Goal: Task Accomplishment & Management: Complete application form

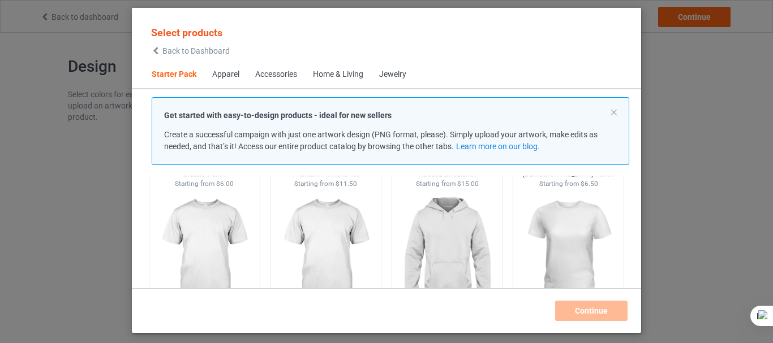
scroll to position [91, 0]
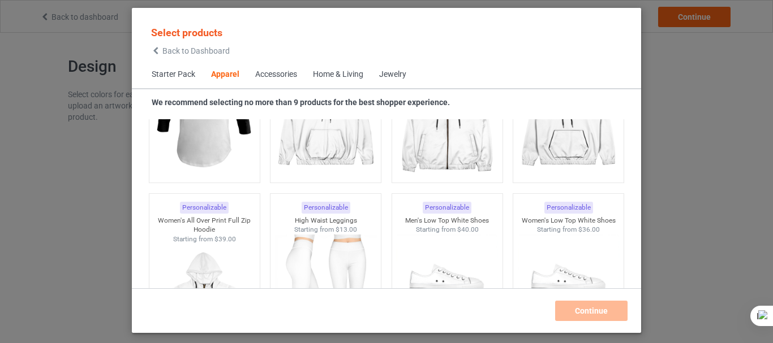
scroll to position [1199, 0]
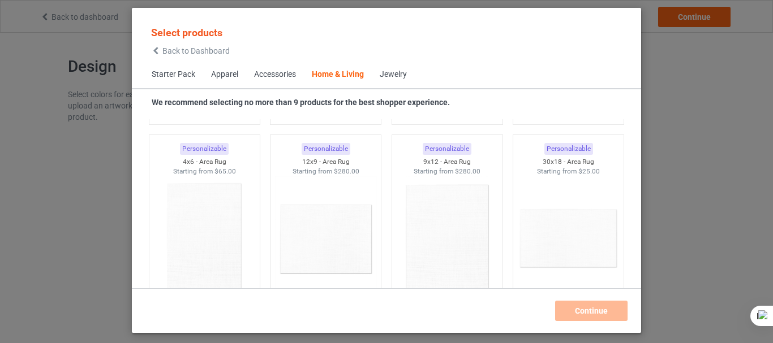
scroll to position [5810, 0]
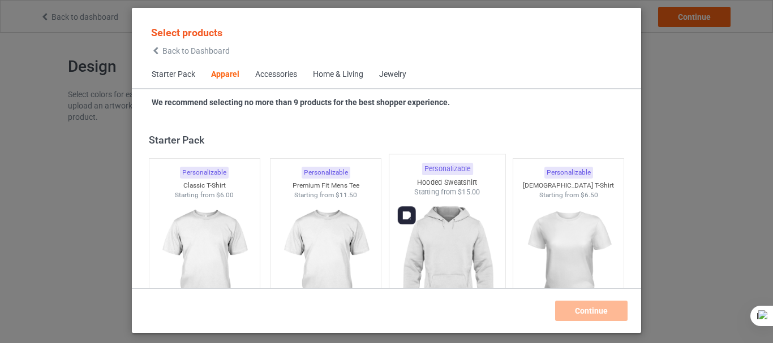
click at [466, 226] on img at bounding box center [447, 263] width 106 height 133
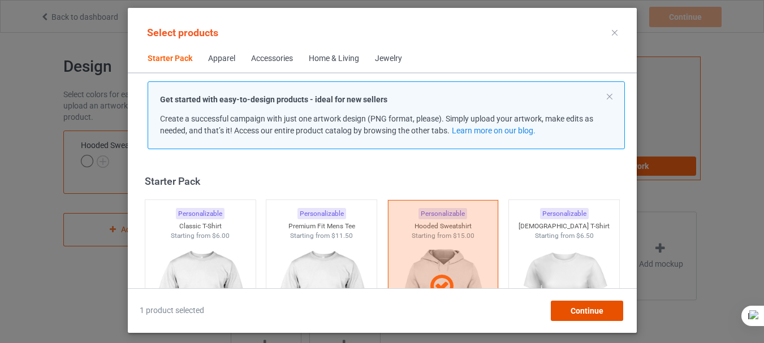
click at [586, 308] on span "Continue" at bounding box center [586, 311] width 33 height 9
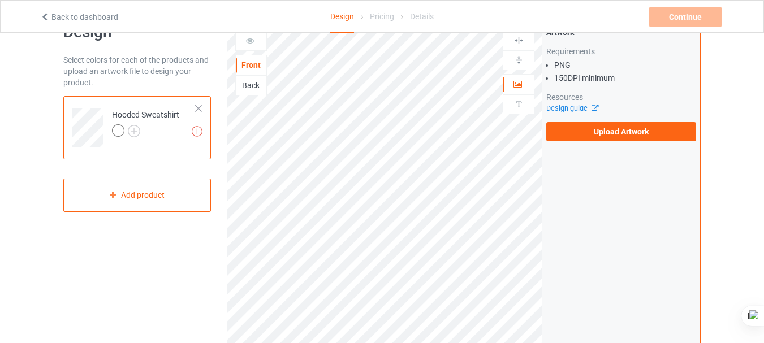
scroll to position [38, 0]
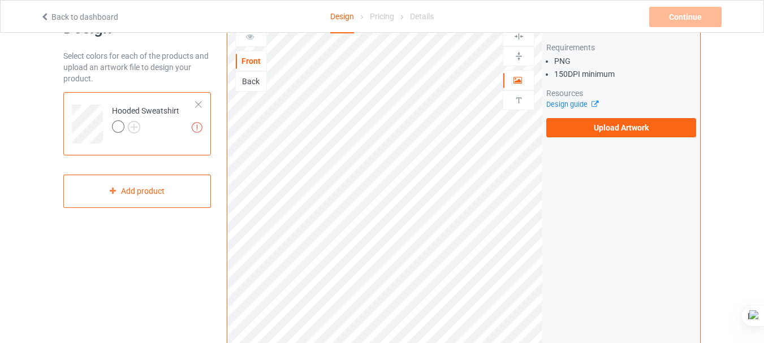
click at [737, 108] on div "Design Select colors for each of the products and upload an artwork file to des…" at bounding box center [382, 344] width 764 height 700
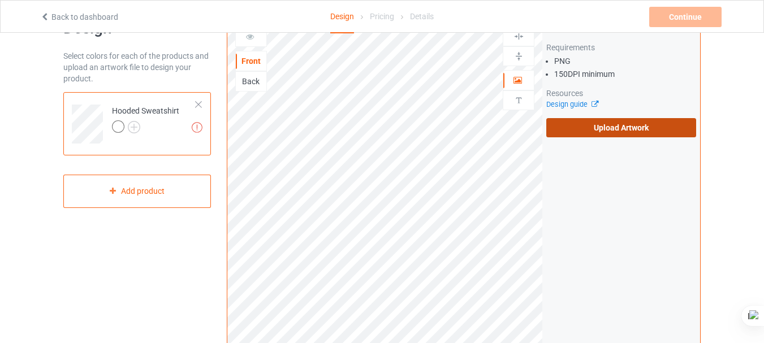
click at [607, 125] on label "Upload Artwork" at bounding box center [622, 127] width 150 height 19
click at [0, 0] on input "Upload Artwork" at bounding box center [0, 0] width 0 height 0
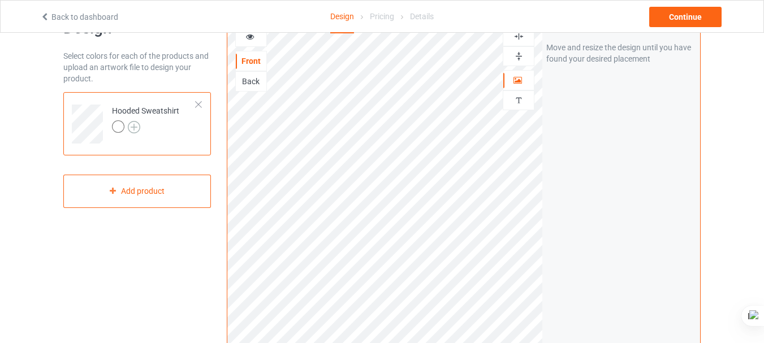
click at [137, 125] on img at bounding box center [134, 127] width 12 height 12
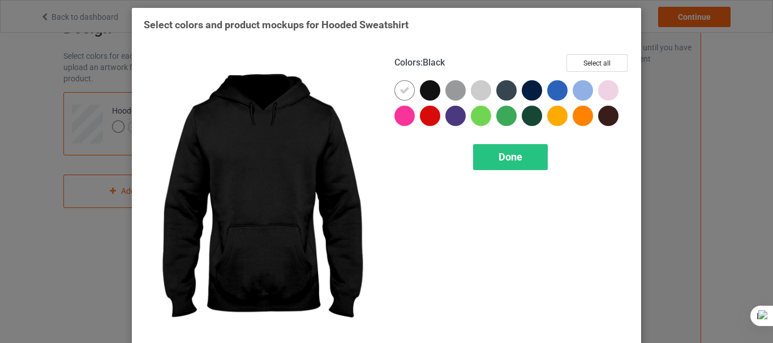
click at [423, 89] on div at bounding box center [430, 90] width 20 height 20
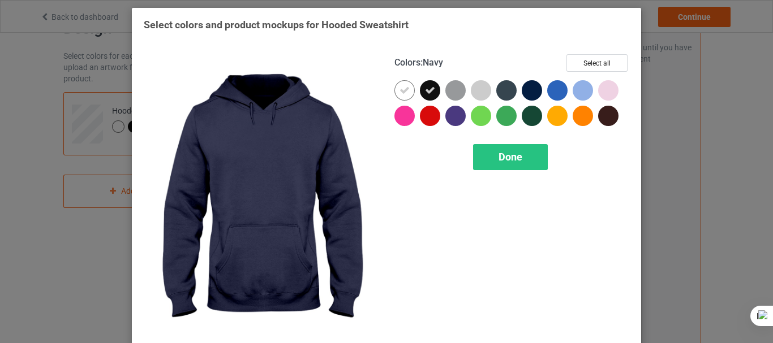
click at [532, 92] on div at bounding box center [532, 90] width 20 height 20
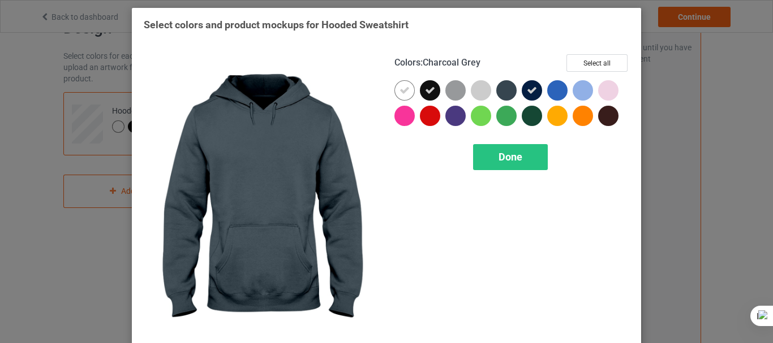
click at [509, 92] on div at bounding box center [506, 90] width 20 height 20
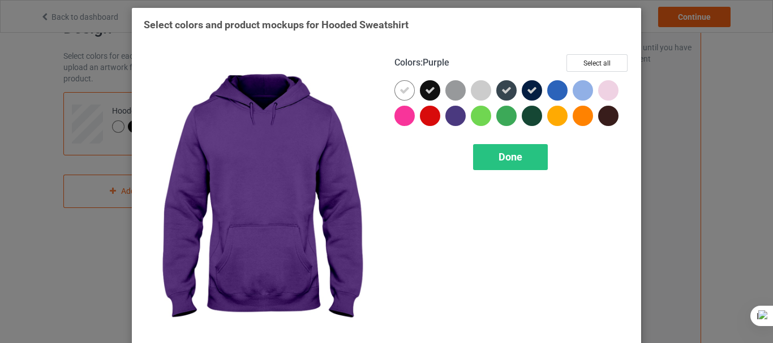
click at [453, 121] on div at bounding box center [455, 116] width 20 height 20
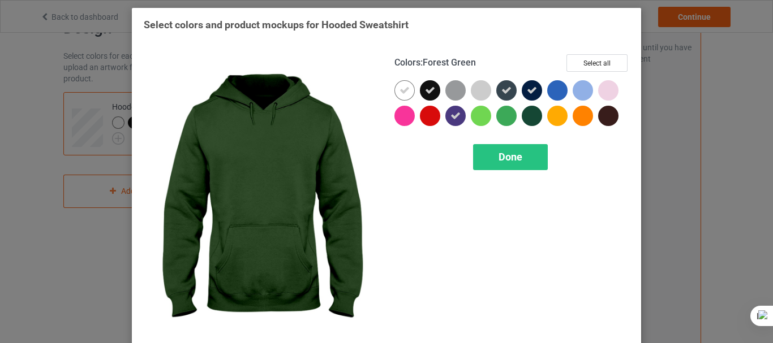
click at [531, 117] on div at bounding box center [532, 116] width 20 height 20
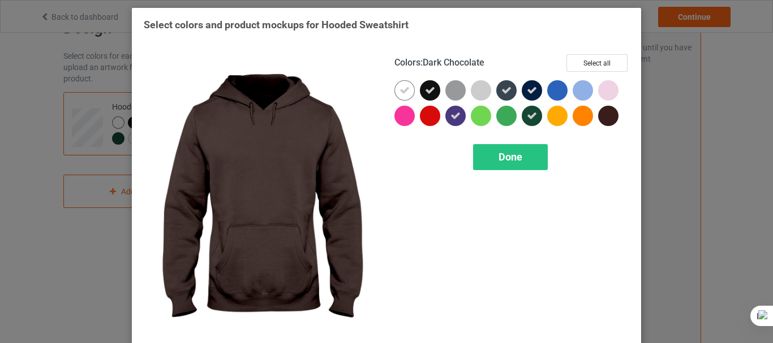
click at [603, 118] on div at bounding box center [608, 116] width 20 height 20
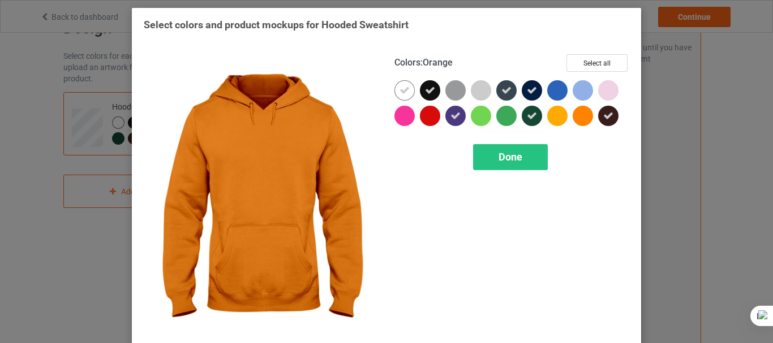
click at [580, 117] on div at bounding box center [583, 116] width 20 height 20
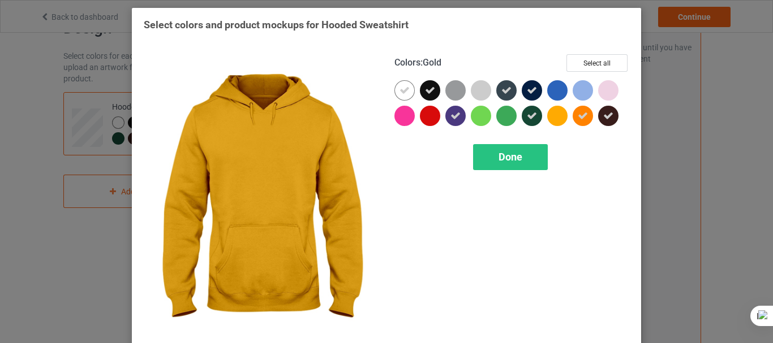
click at [556, 117] on div at bounding box center [557, 116] width 20 height 20
click at [556, 117] on icon at bounding box center [557, 116] width 10 height 10
click at [556, 117] on div at bounding box center [557, 116] width 20 height 20
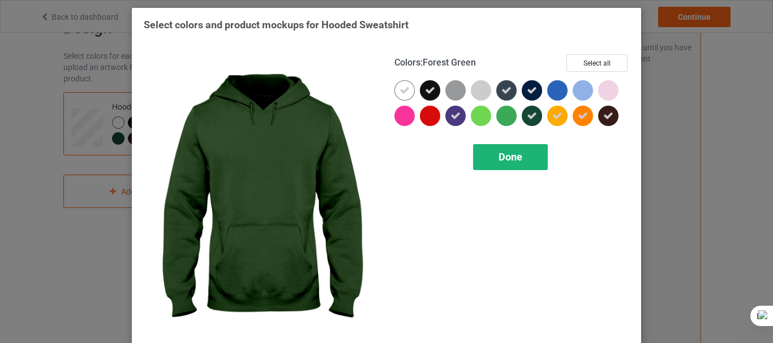
click at [515, 151] on span "Done" at bounding box center [510, 157] width 24 height 12
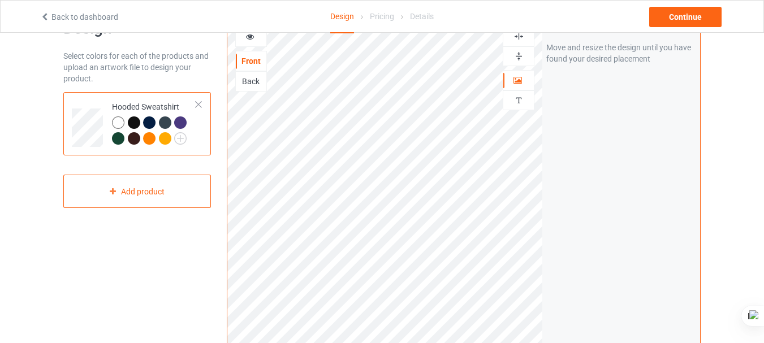
click at [135, 121] on div at bounding box center [134, 123] width 12 height 12
click at [153, 120] on div at bounding box center [149, 123] width 12 height 12
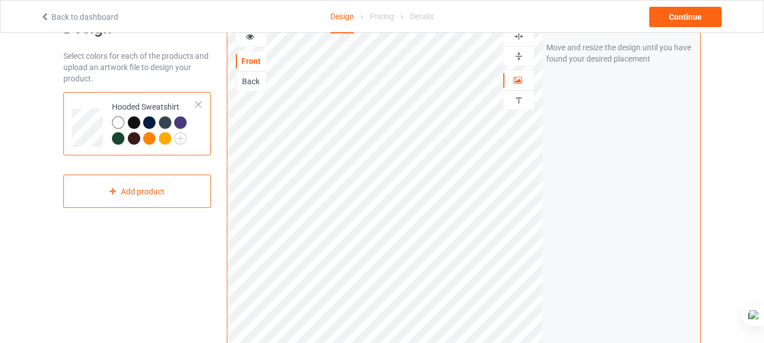
click at [147, 123] on div at bounding box center [149, 123] width 12 height 12
click at [166, 126] on div at bounding box center [165, 123] width 12 height 12
click at [184, 120] on div at bounding box center [180, 123] width 12 height 12
click at [119, 139] on div at bounding box center [118, 138] width 12 height 12
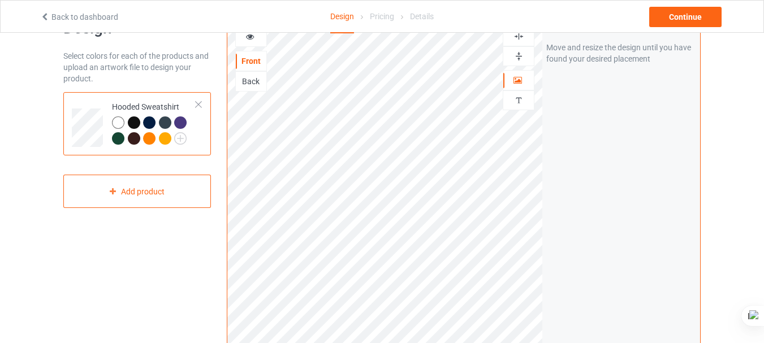
click at [133, 139] on div at bounding box center [134, 138] width 12 height 12
click at [149, 137] on div at bounding box center [149, 138] width 12 height 12
click at [168, 137] on div at bounding box center [165, 138] width 12 height 12
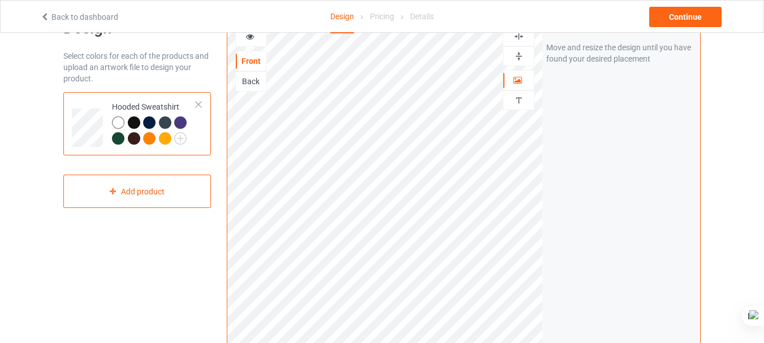
click at [163, 137] on div at bounding box center [165, 138] width 12 height 12
click at [167, 137] on div at bounding box center [165, 138] width 12 height 12
click at [178, 139] on img at bounding box center [180, 138] width 12 height 12
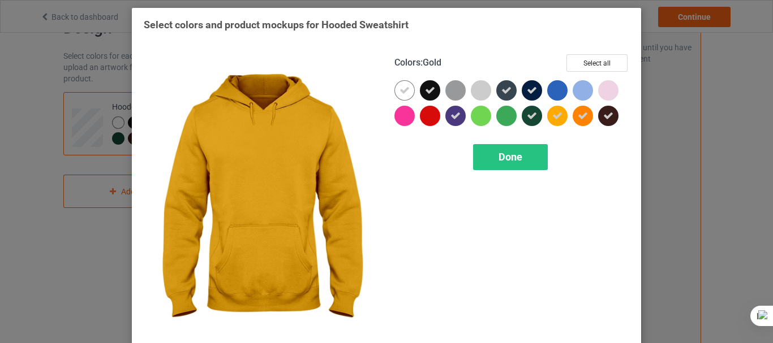
click at [557, 114] on icon at bounding box center [557, 116] width 10 height 10
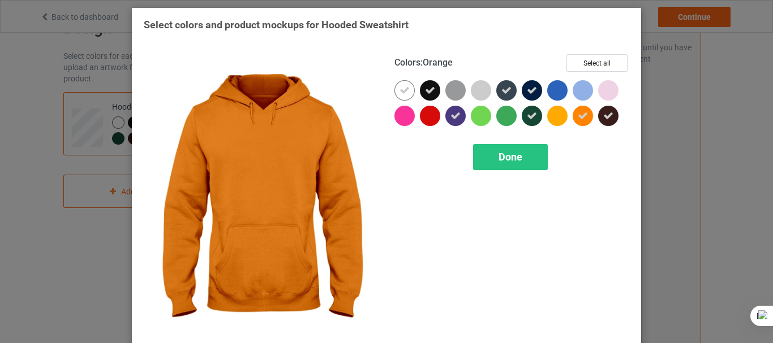
click at [587, 114] on div at bounding box center [583, 116] width 20 height 20
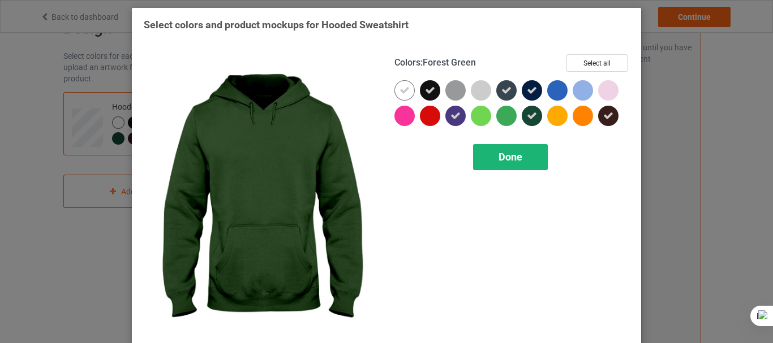
click at [509, 155] on span "Done" at bounding box center [510, 157] width 24 height 12
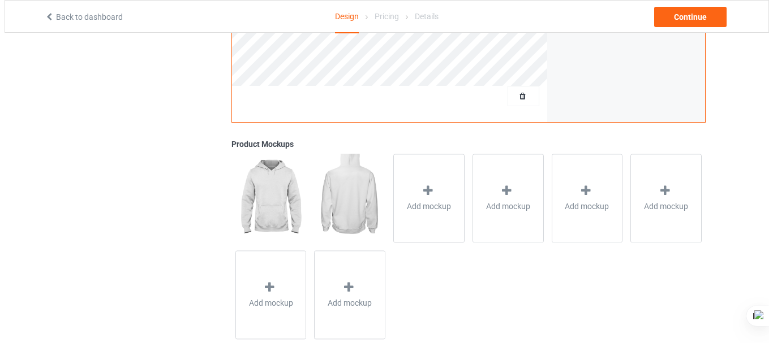
scroll to position [367, 0]
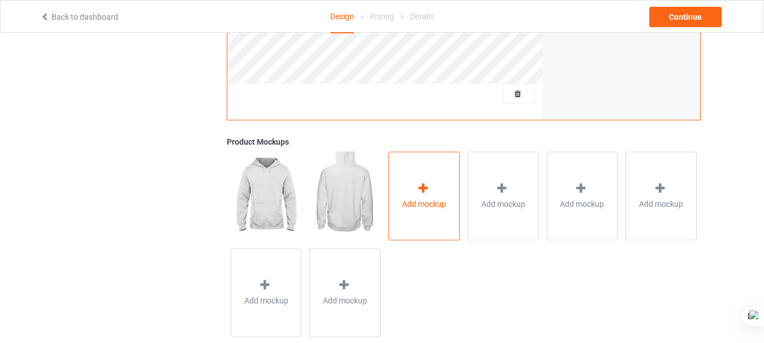
click at [415, 176] on div "Add mockup" at bounding box center [424, 196] width 71 height 89
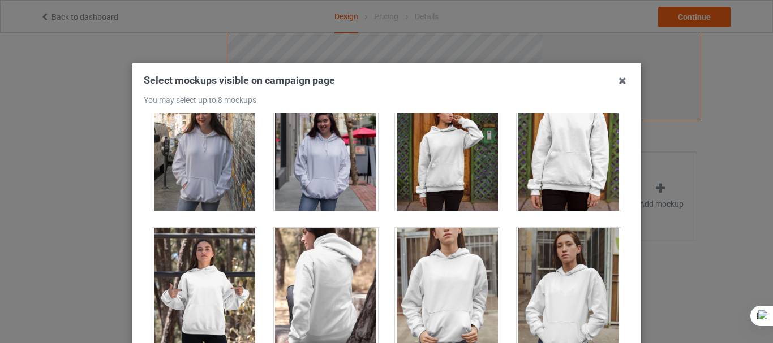
scroll to position [91, 0]
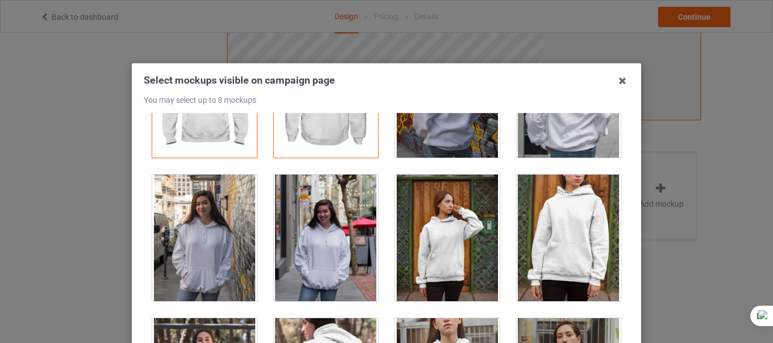
click at [335, 211] on div at bounding box center [326, 238] width 105 height 127
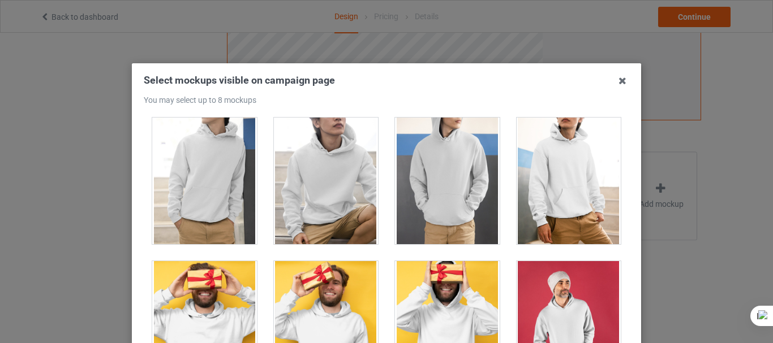
scroll to position [1971, 0]
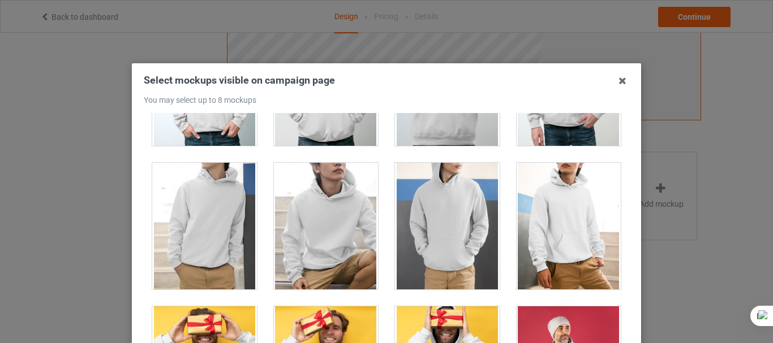
click at [349, 220] on div at bounding box center [326, 226] width 105 height 127
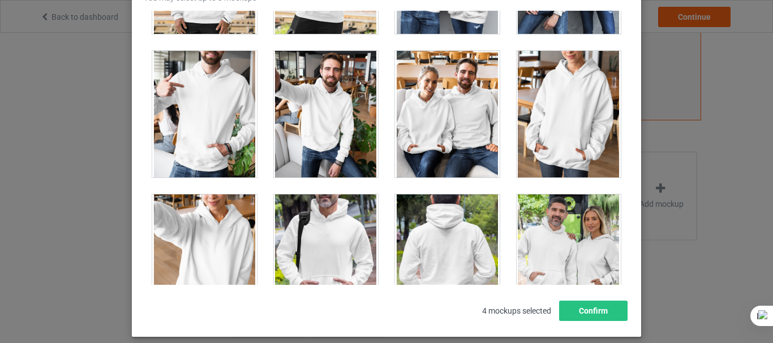
scroll to position [136, 0]
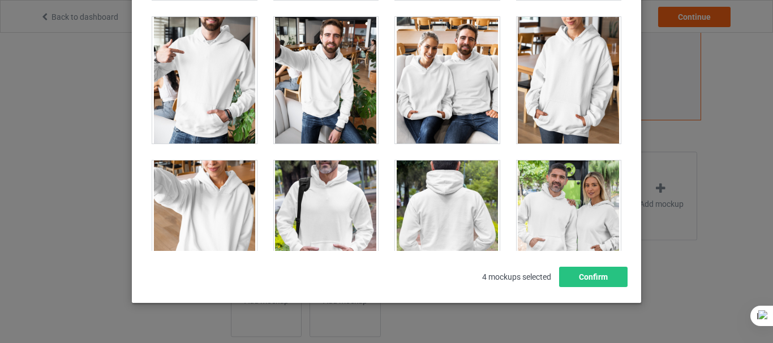
click at [570, 191] on div at bounding box center [569, 224] width 105 height 127
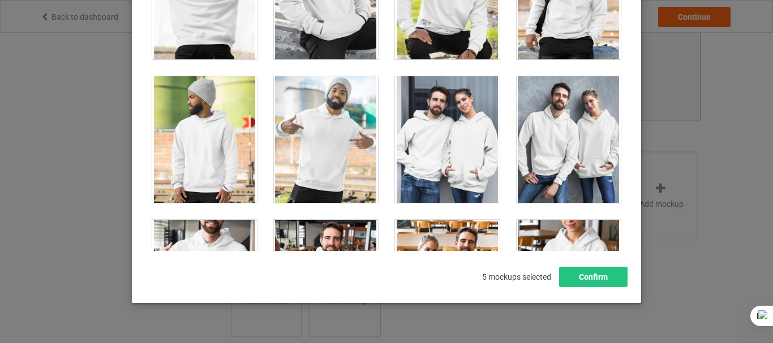
scroll to position [8720, 0]
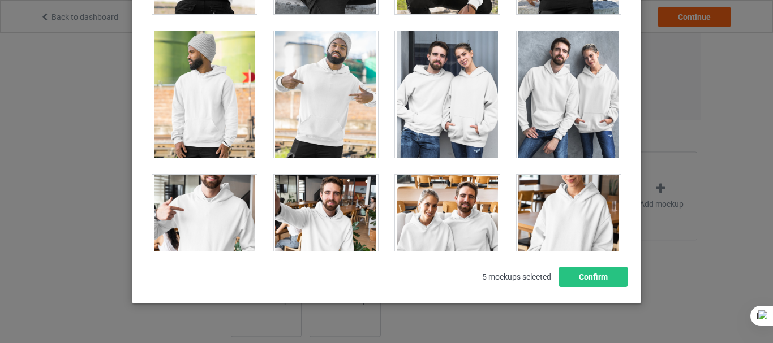
click at [463, 64] on div at bounding box center [447, 94] width 105 height 127
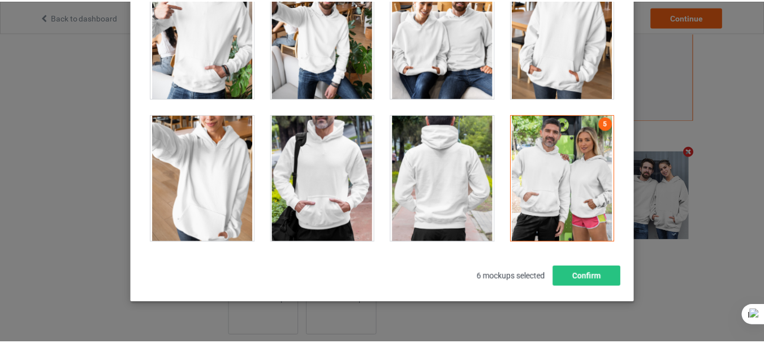
scroll to position [8879, 0]
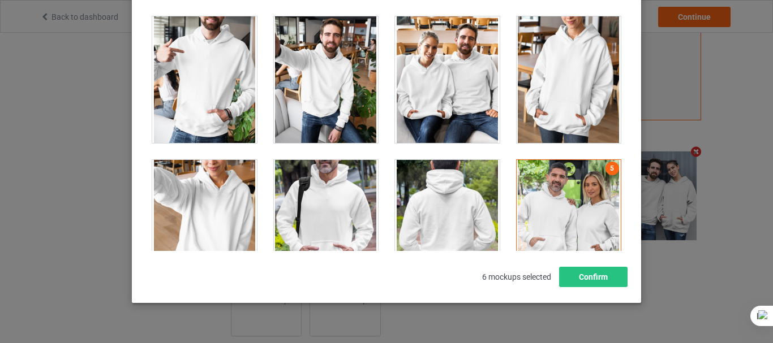
click at [577, 197] on div at bounding box center [569, 223] width 105 height 127
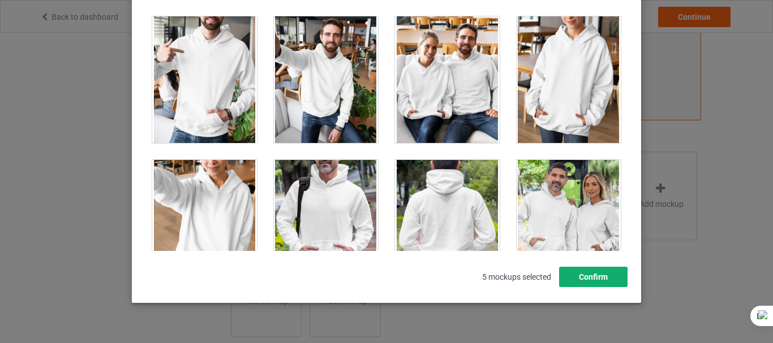
click at [580, 276] on button "Confirm" at bounding box center [593, 277] width 68 height 20
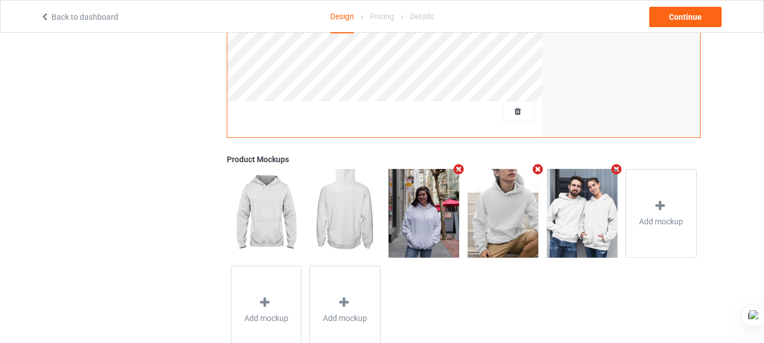
scroll to position [389, 0]
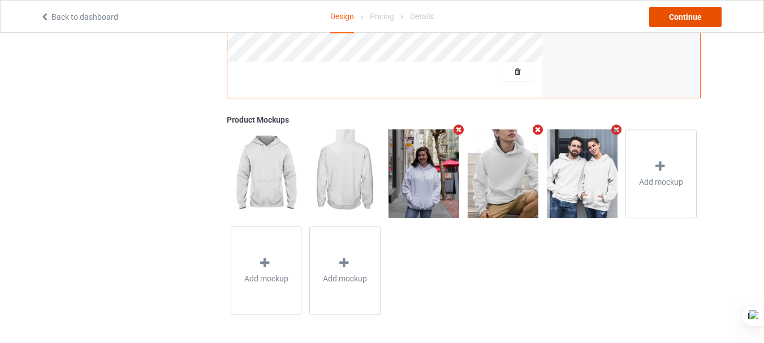
click at [679, 17] on div "Continue" at bounding box center [686, 17] width 72 height 20
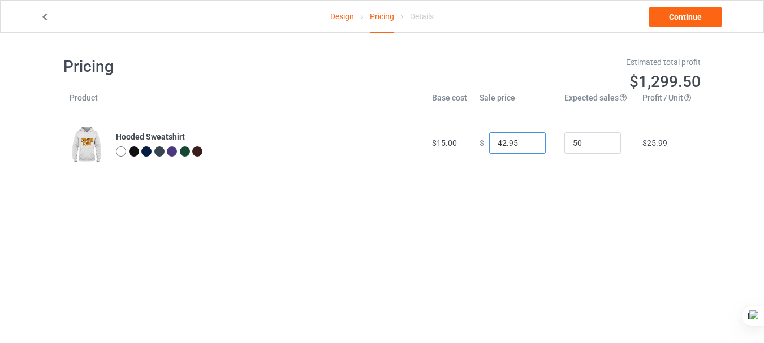
drag, startPoint x: 498, startPoint y: 141, endPoint x: 484, endPoint y: 141, distance: 14.1
click at [489, 141] on input "42.95" at bounding box center [517, 142] width 57 height 21
click at [496, 143] on input "42.95" at bounding box center [517, 142] width 57 height 21
click at [493, 143] on input "42.95" at bounding box center [517, 142] width 57 height 21
drag, startPoint x: 500, startPoint y: 142, endPoint x: 485, endPoint y: 141, distance: 14.7
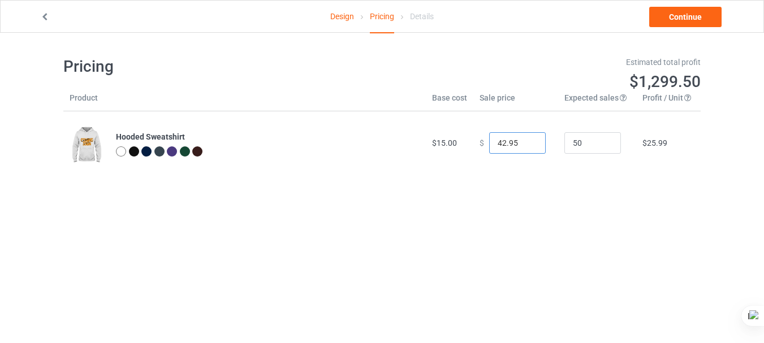
click at [489, 141] on input "42.95" at bounding box center [517, 142] width 57 height 21
click at [504, 143] on input "30.95" at bounding box center [517, 142] width 57 height 21
drag, startPoint x: 503, startPoint y: 142, endPoint x: 524, endPoint y: 138, distance: 21.3
click at [523, 139] on input "30.95" at bounding box center [517, 142] width 57 height 21
type input "30.00"
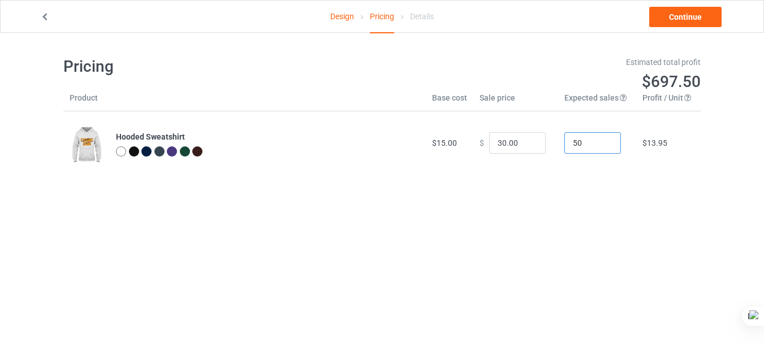
drag, startPoint x: 574, startPoint y: 140, endPoint x: 554, endPoint y: 145, distance: 20.4
click at [558, 145] on td "50" at bounding box center [597, 142] width 78 height 63
type input "20"
drag, startPoint x: 621, startPoint y: 61, endPoint x: 703, endPoint y: 54, distance: 82.3
click at [703, 54] on div "Estimated total profit $279.00" at bounding box center [545, 74] width 327 height 51
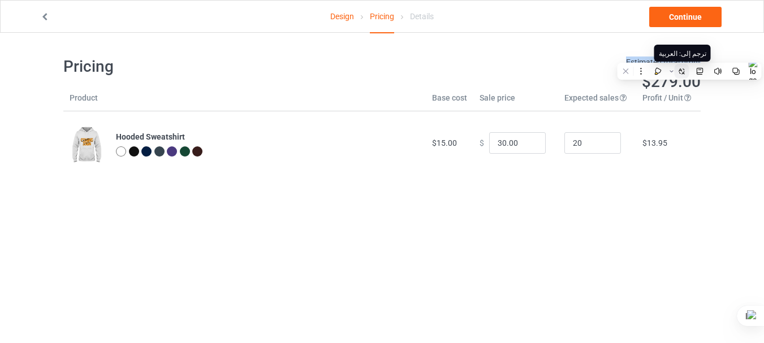
click at [685, 70] on icon at bounding box center [682, 71] width 8 height 8
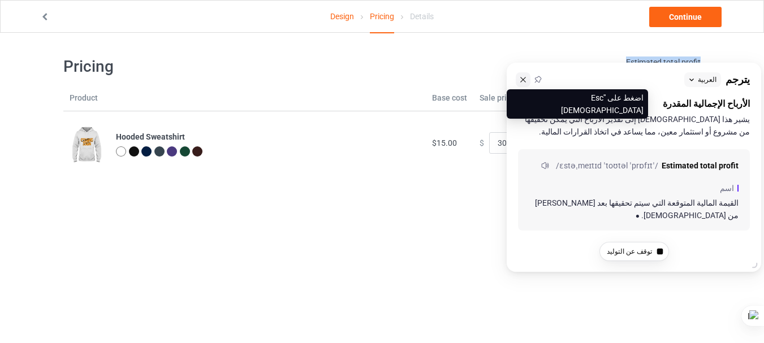
click at [519, 81] on button at bounding box center [523, 79] width 15 height 15
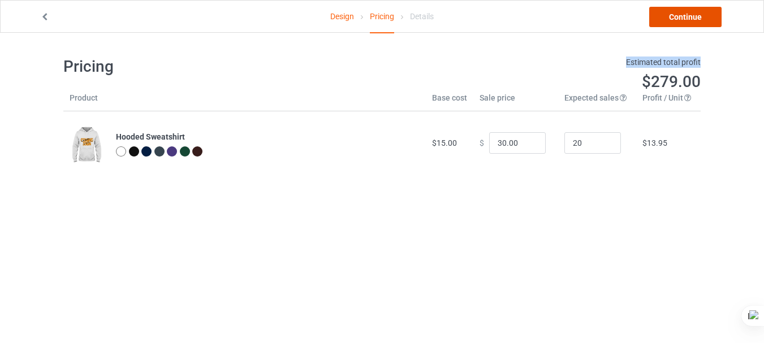
click at [686, 11] on link "Continue" at bounding box center [686, 17] width 72 height 20
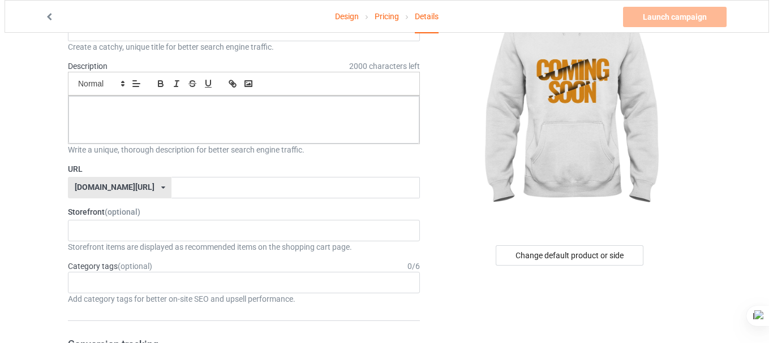
scroll to position [76, 0]
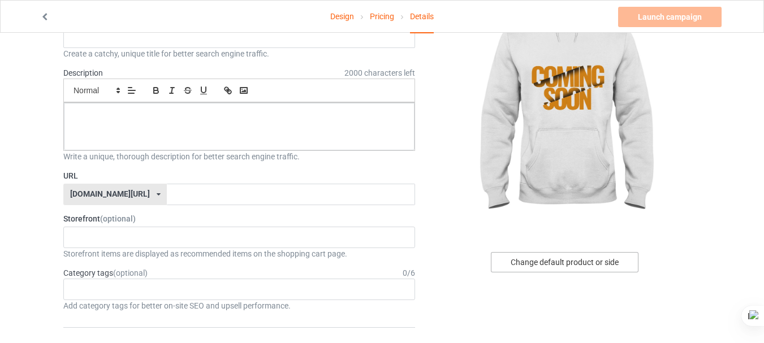
click at [586, 263] on div "Change default product or side" at bounding box center [565, 262] width 148 height 20
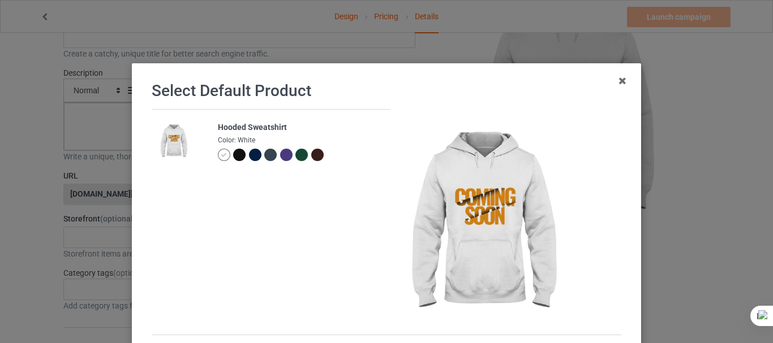
click at [236, 151] on div at bounding box center [239, 155] width 12 height 12
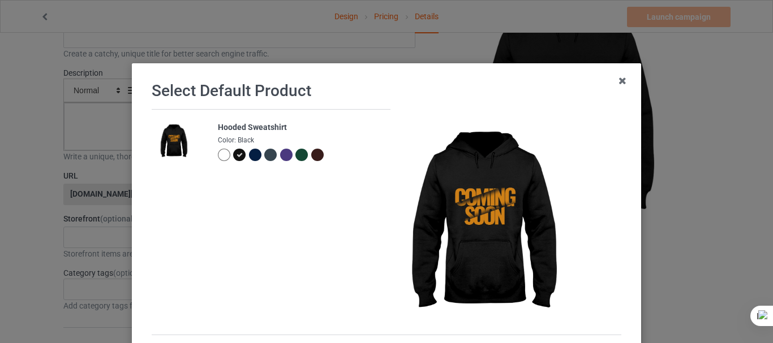
click at [295, 154] on div at bounding box center [301, 155] width 12 height 12
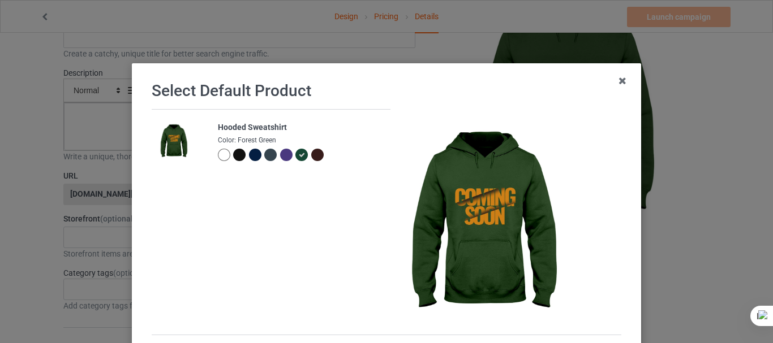
click at [311, 154] on div at bounding box center [317, 155] width 12 height 12
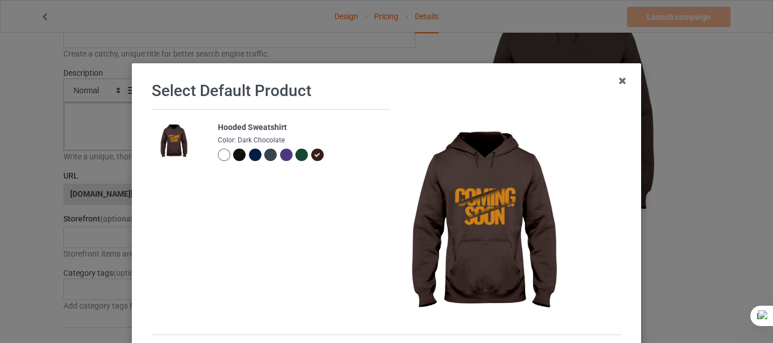
click at [265, 153] on div at bounding box center [270, 155] width 12 height 12
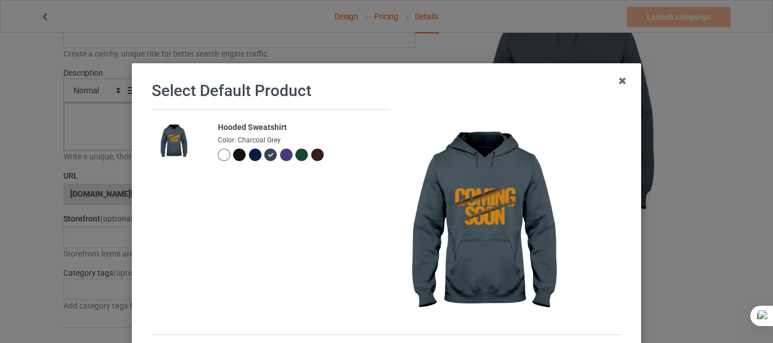
click at [249, 153] on div at bounding box center [255, 155] width 12 height 12
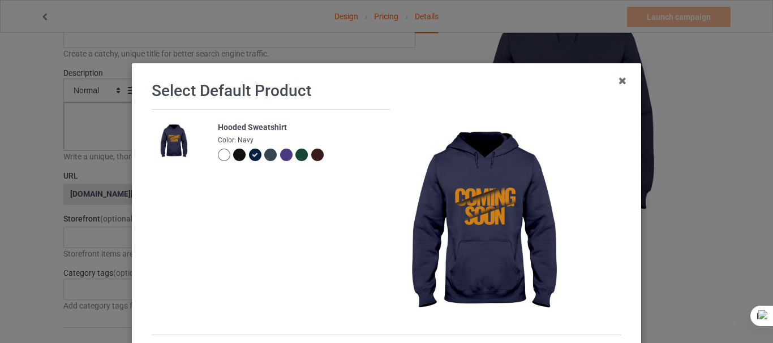
click at [312, 151] on div at bounding box center [317, 155] width 12 height 12
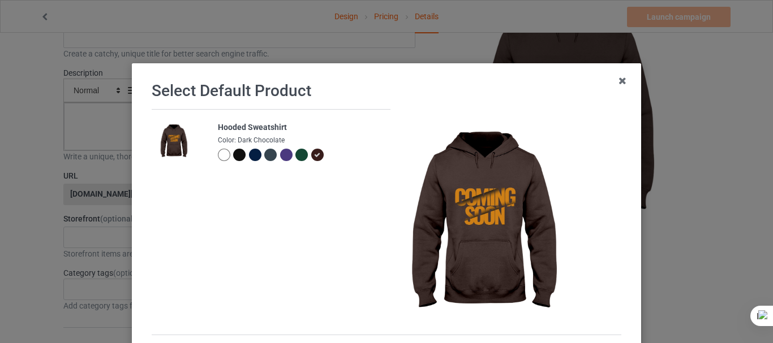
click at [295, 153] on div at bounding box center [301, 155] width 12 height 12
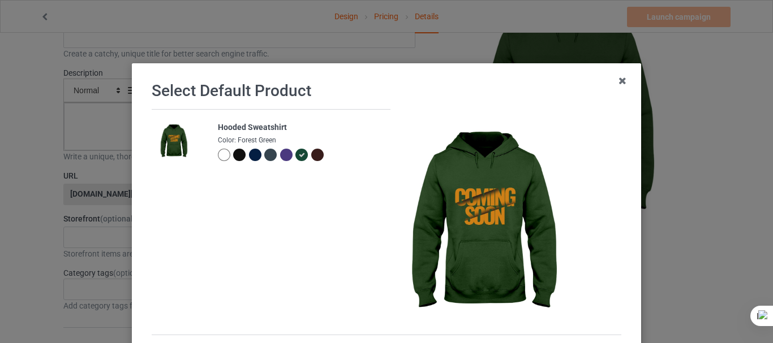
click at [233, 153] on div at bounding box center [239, 155] width 12 height 12
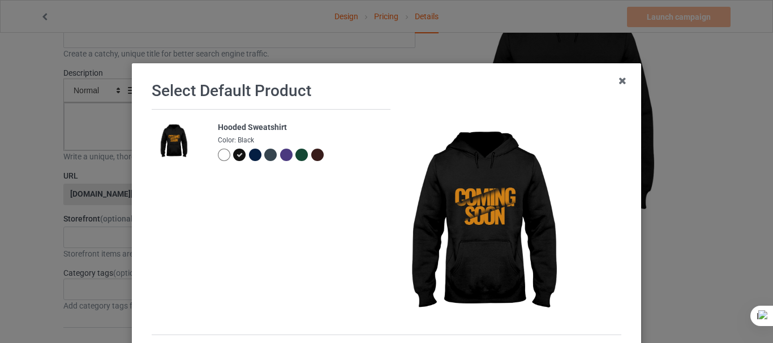
click at [295, 151] on div at bounding box center [301, 155] width 12 height 12
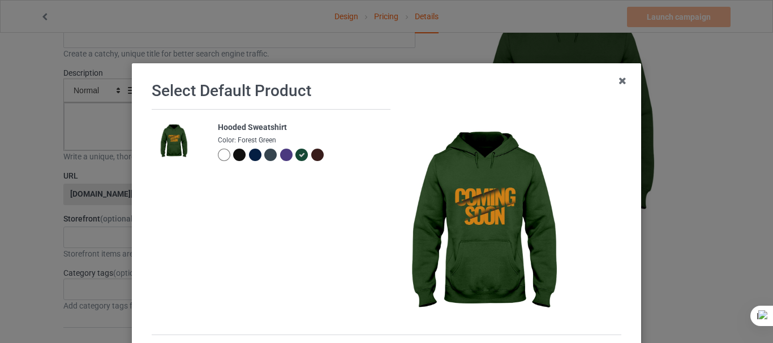
drag, startPoint x: 772, startPoint y: 137, endPoint x: 767, endPoint y: 169, distance: 31.5
click at [769, 169] on html "Design Pricing Details Launch campaign Please enter campaign title Campaign Inf…" at bounding box center [386, 95] width 773 height 343
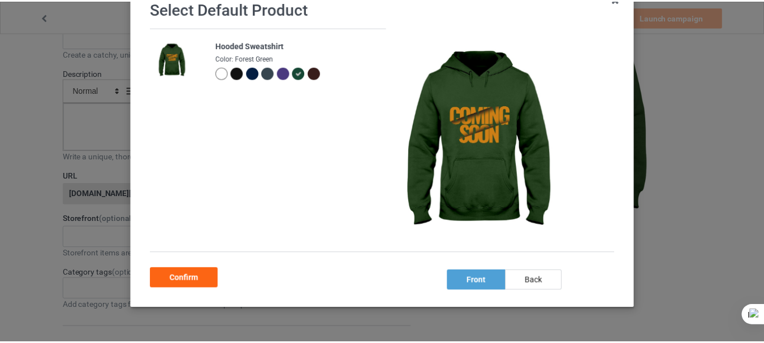
scroll to position [111, 0]
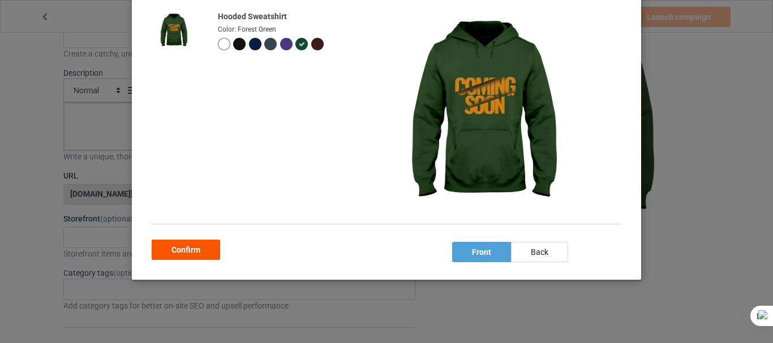
click at [205, 251] on div "Confirm" at bounding box center [186, 250] width 68 height 20
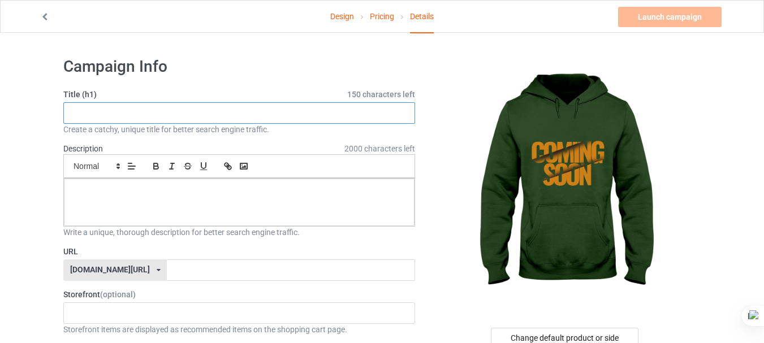
click at [354, 115] on input "text" at bounding box center [239, 112] width 352 height 21
paste input "Unisex Pullover Hoodie “Seek Truth” – Comfortable & Stylish"
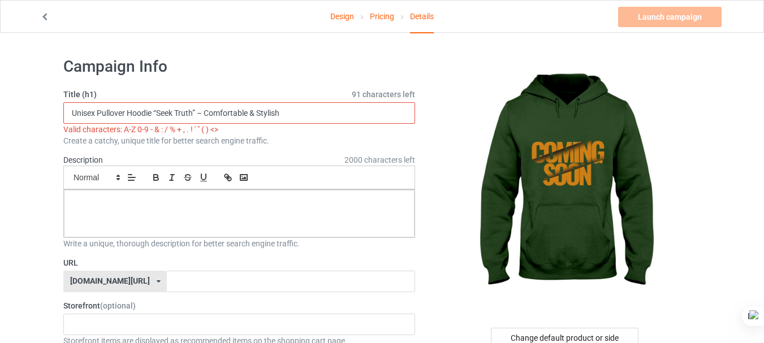
drag, startPoint x: 152, startPoint y: 113, endPoint x: 188, endPoint y: 113, distance: 36.2
click at [188, 113] on input "Unisex Pullover Hoodie “Seek Truth” – Comfortable & Stylish" at bounding box center [239, 112] width 352 height 21
click at [178, 113] on input "Unisex Pullover Hoodie “Seek Truth” – Comfortable & Stylish" at bounding box center [239, 112] width 352 height 21
drag, startPoint x: 156, startPoint y: 113, endPoint x: 192, endPoint y: 113, distance: 36.8
click at [192, 113] on input "Unisex Pullover Hoodie “Seek Truth” – Comfortable & Stylish" at bounding box center [239, 112] width 352 height 21
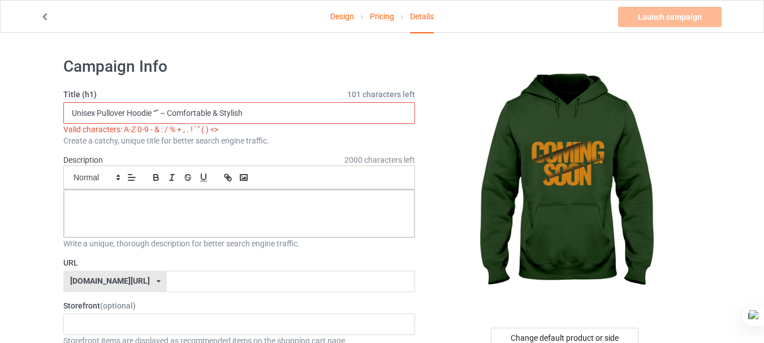
drag, startPoint x: 161, startPoint y: 113, endPoint x: 153, endPoint y: 114, distance: 8.5
click at [153, 114] on input "Unisex Pullover Hoodie “” – Comfortable & Stylish" at bounding box center [239, 112] width 352 height 21
click at [154, 114] on input "Unisex Pullover Hoodie – Comfortable & Stylish" at bounding box center [239, 112] width 352 height 21
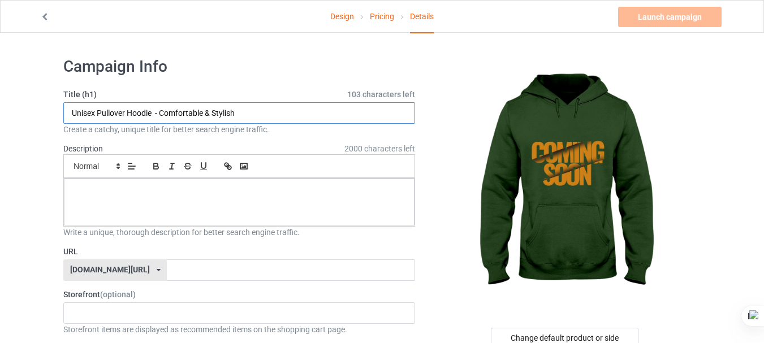
type input "Unisex Pullover Hoodie - Comfortable & Stylish"
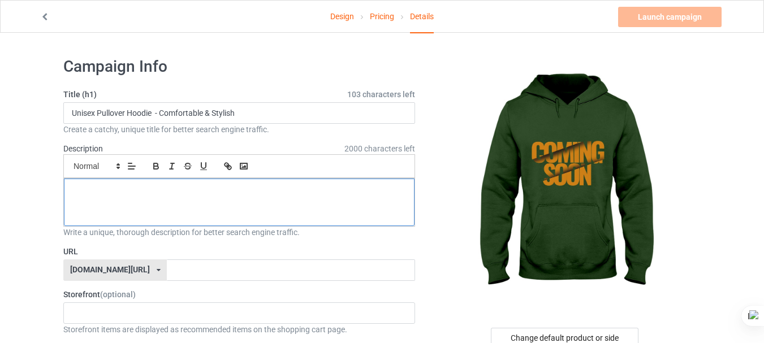
click at [123, 190] on p at bounding box center [239, 191] width 333 height 11
drag, startPoint x: 272, startPoint y: 192, endPoint x: 55, endPoint y: 196, distance: 216.7
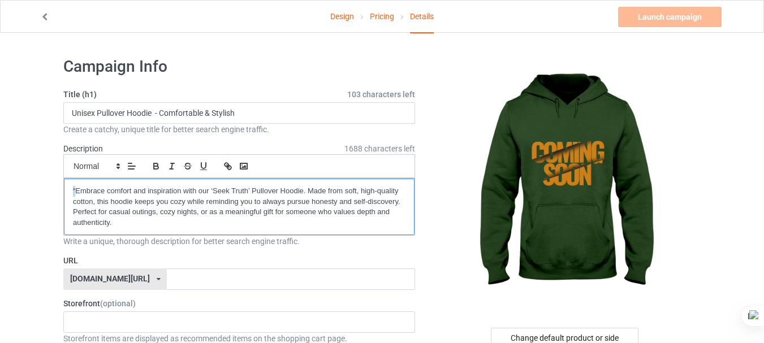
drag, startPoint x: 76, startPoint y: 190, endPoint x: 68, endPoint y: 190, distance: 7.9
click at [68, 190] on div "“Embrace comfort and inspiration with our ‘Seek Truth’ Pullover Hoodie. Made fr…" at bounding box center [239, 207] width 351 height 57
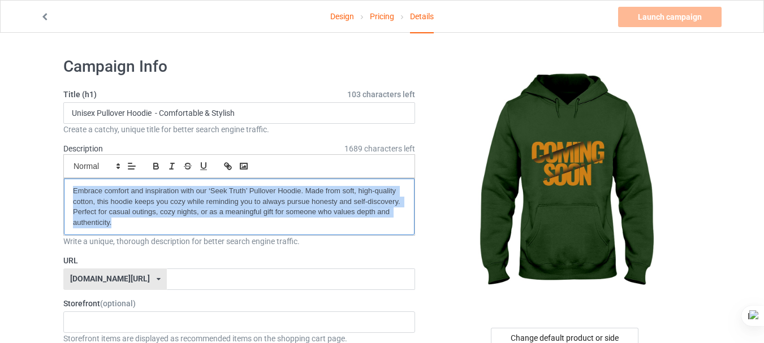
drag, startPoint x: 118, startPoint y: 222, endPoint x: 70, endPoint y: 190, distance: 57.9
click at [70, 190] on div "Embrace comfort and inspiration with our ‘Seek Truth’ Pullover Hoodie. Made fro…" at bounding box center [239, 207] width 351 height 57
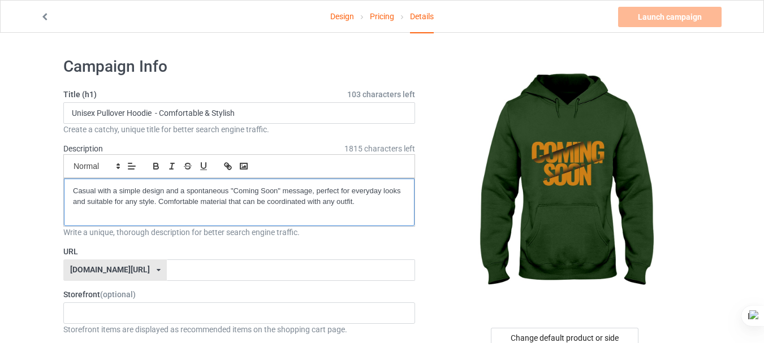
click at [69, 192] on div "Casual with a simple design and a spontaneous "Coming Soon" message, perfect fo…" at bounding box center [239, 203] width 351 height 48
click at [65, 191] on div "Casual with a simple design and a spontaneous "Coming Soon" message, perfect fo…" at bounding box center [239, 203] width 351 height 48
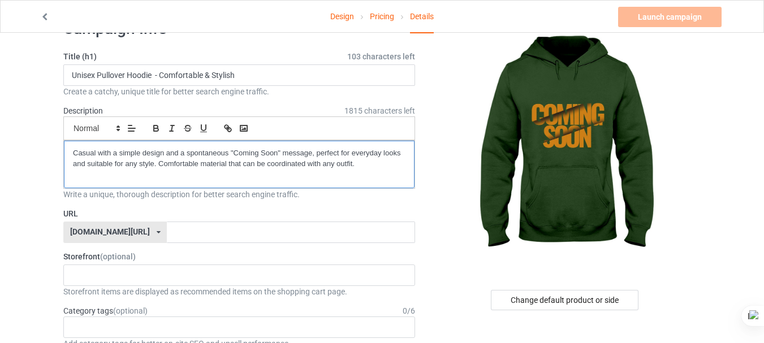
scroll to position [57, 0]
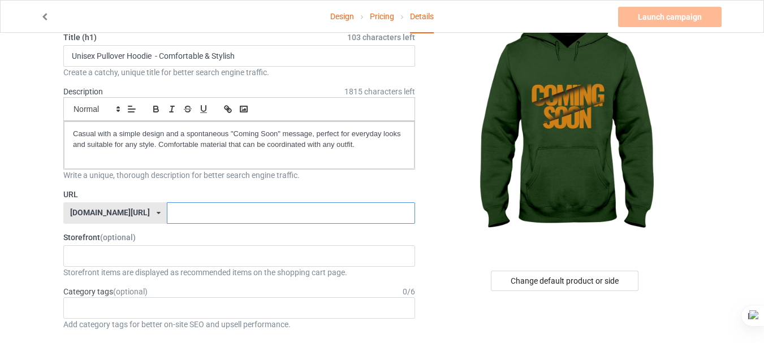
click at [319, 217] on input "text" at bounding box center [291, 213] width 248 height 21
type input "ؤ"
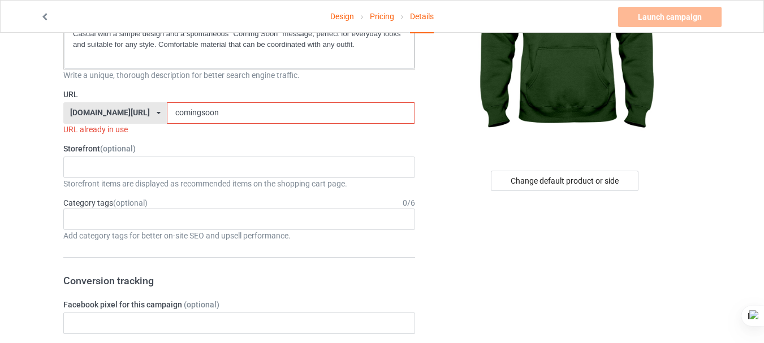
scroll to position [174, 0]
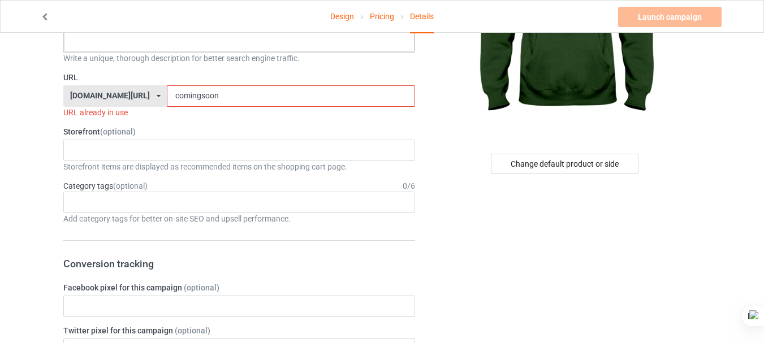
click at [169, 95] on input "comingsoon" at bounding box center [291, 95] width 248 height 21
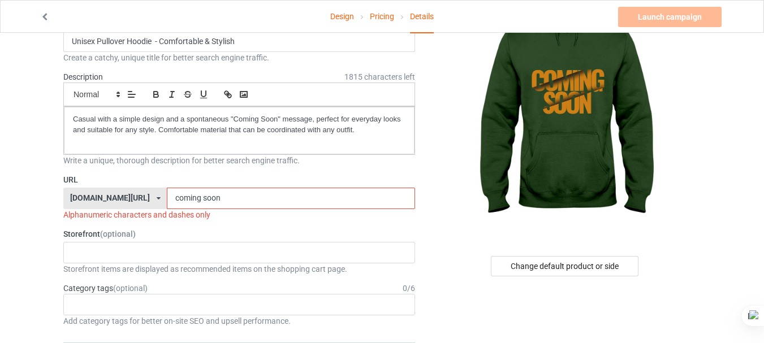
scroll to position [63, 0]
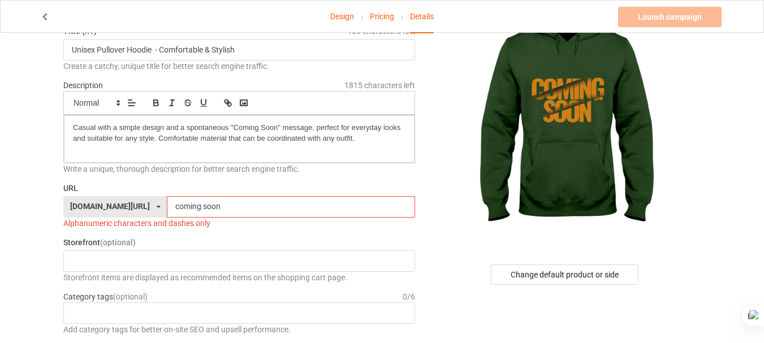
drag, startPoint x: 193, startPoint y: 206, endPoint x: 168, endPoint y: 207, distance: 25.5
click at [168, 207] on input "coming soon" at bounding box center [291, 206] width 248 height 21
click at [169, 205] on input "comingsoon" at bounding box center [291, 206] width 248 height 21
drag, startPoint x: 209, startPoint y: 209, endPoint x: 169, endPoint y: 203, distance: 40.6
click at [169, 203] on input "comingsoon" at bounding box center [291, 206] width 248 height 21
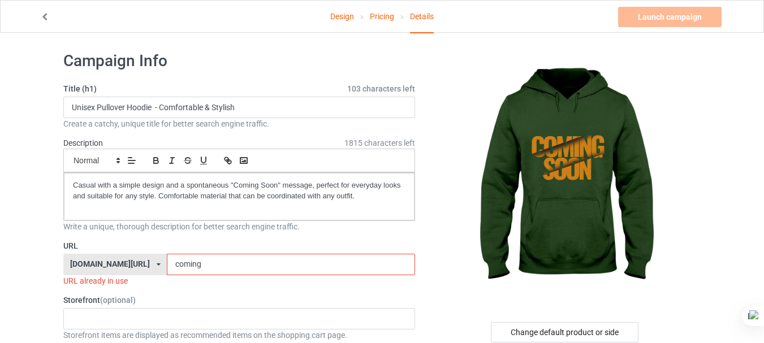
scroll to position [4, 0]
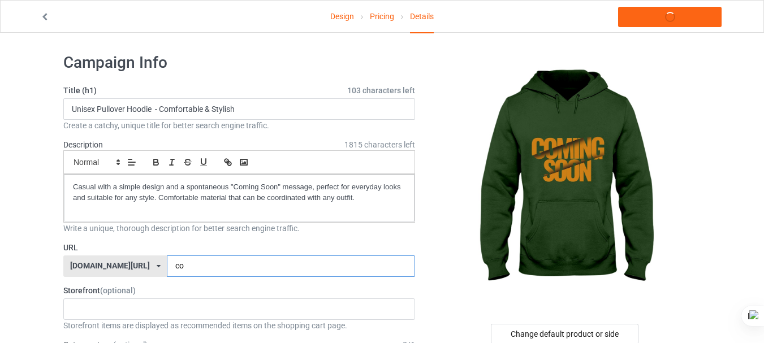
type input "c"
type input "s"
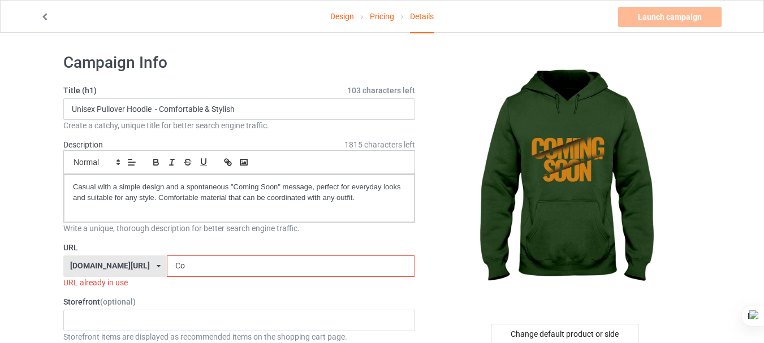
type input "C"
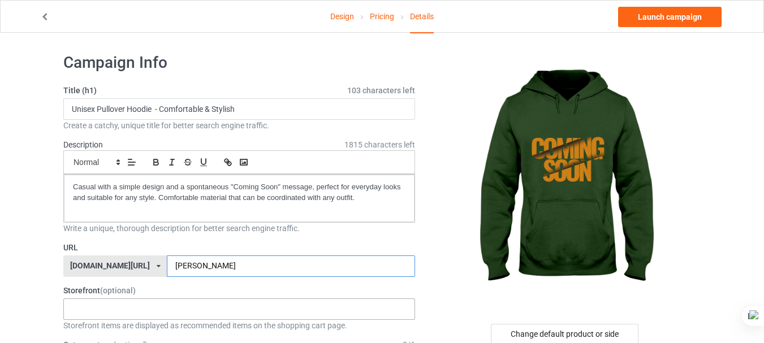
type input "[PERSON_NAME]"
click at [214, 306] on div "No result found" at bounding box center [239, 309] width 352 height 21
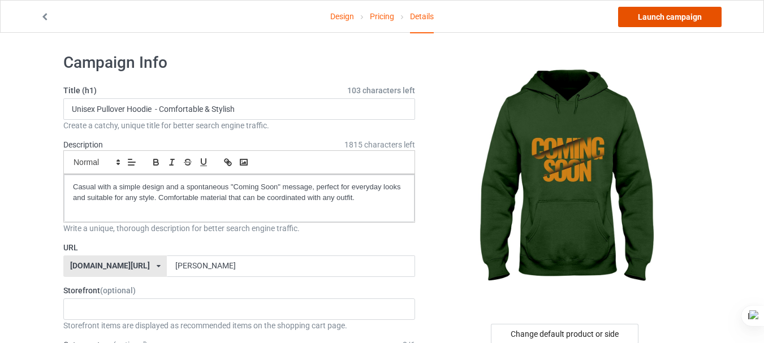
click at [694, 22] on link "Launch campaign" at bounding box center [670, 17] width 104 height 20
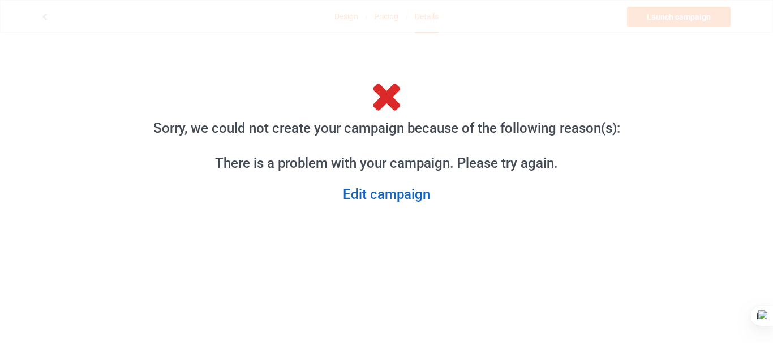
click at [397, 194] on link "Edit campaign" at bounding box center [386, 195] width 485 height 18
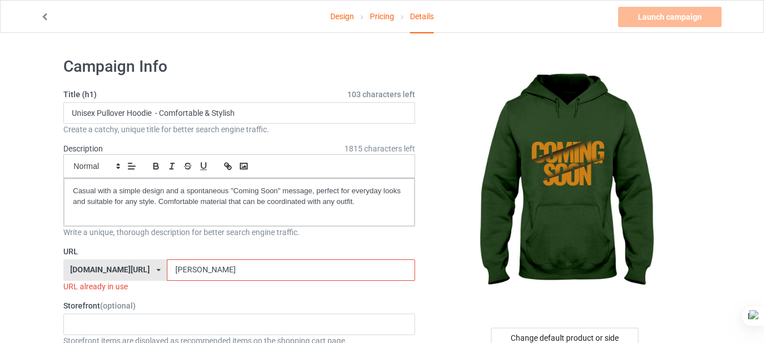
drag, startPoint x: 187, startPoint y: 266, endPoint x: 127, endPoint y: 272, distance: 60.2
click at [127, 272] on div "[DOMAIN_NAME][URL] [DOMAIN_NAME][URL] 587d0d41cee36fd012c64a69 [PERSON_NAME]" at bounding box center [239, 270] width 352 height 21
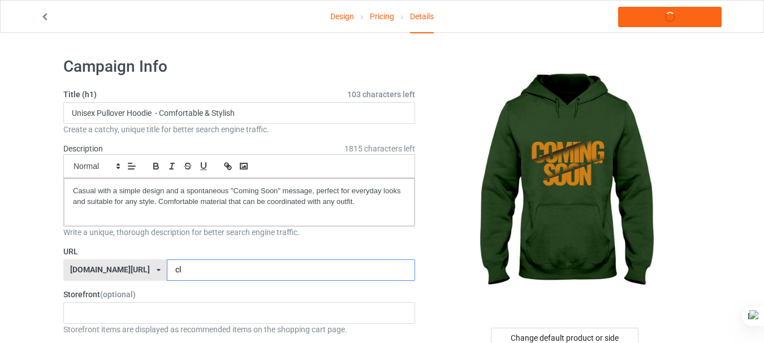
type input "c"
type input "jeber"
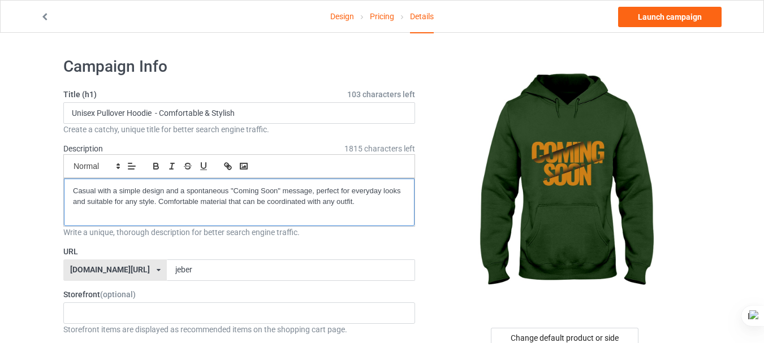
click at [375, 200] on p "Casual with a simple design and a spontaneous "Coming Soon" message, perfect fo…" at bounding box center [239, 196] width 333 height 21
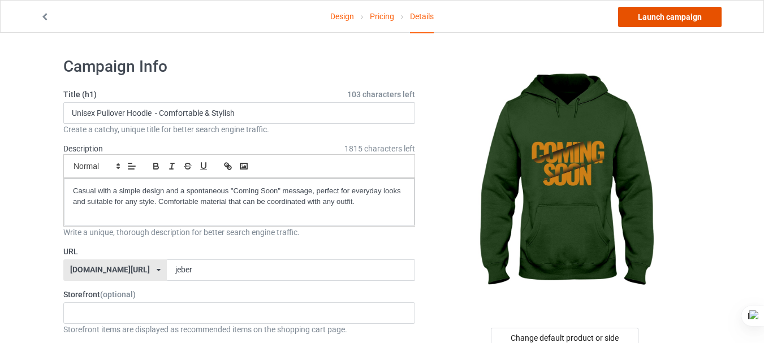
click at [705, 23] on link "Launch campaign" at bounding box center [670, 17] width 104 height 20
